Goal: Task Accomplishment & Management: Use online tool/utility

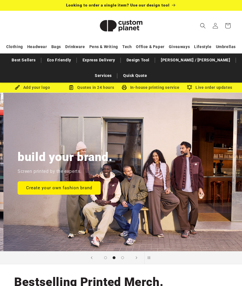
scroll to position [0, 242]
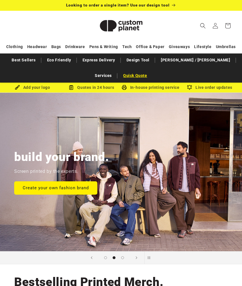
click at [120, 76] on link "Quick Quote" at bounding box center [135, 76] width 30 height 10
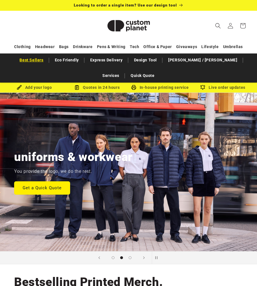
scroll to position [0, 257]
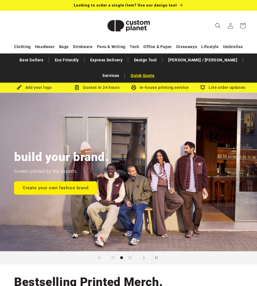
click at [158, 71] on link "Quick Quote" at bounding box center [143, 76] width 30 height 10
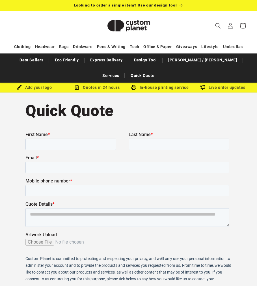
click at [126, 101] on h1 "Quick Quote" at bounding box center [128, 111] width 206 height 20
